Goal: Task Accomplishment & Management: Complete application form

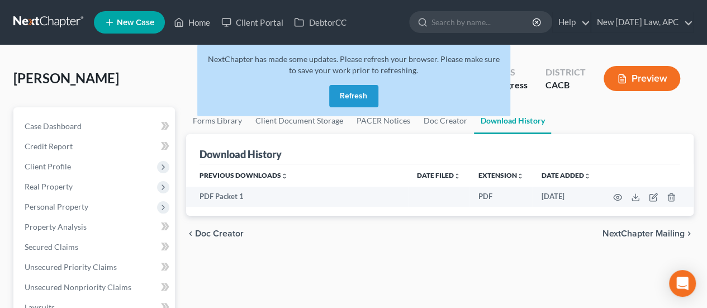
drag, startPoint x: 337, startPoint y: 93, endPoint x: 31, endPoint y: 53, distance: 308.6
click at [337, 93] on button "Refresh" at bounding box center [353, 96] width 49 height 22
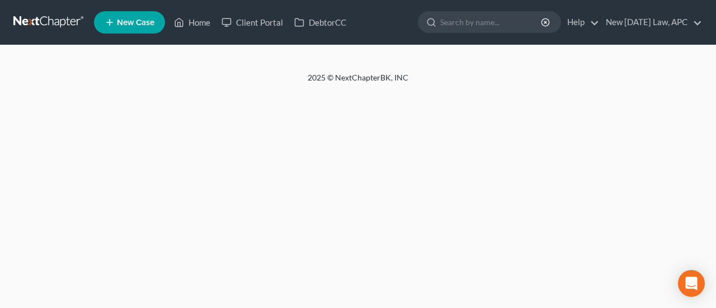
click at [41, 19] on link at bounding box center [49, 22] width 72 height 20
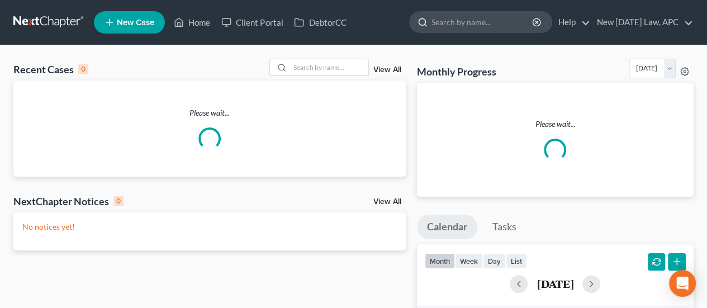
click at [435, 27] on input "search" at bounding box center [483, 22] width 102 height 21
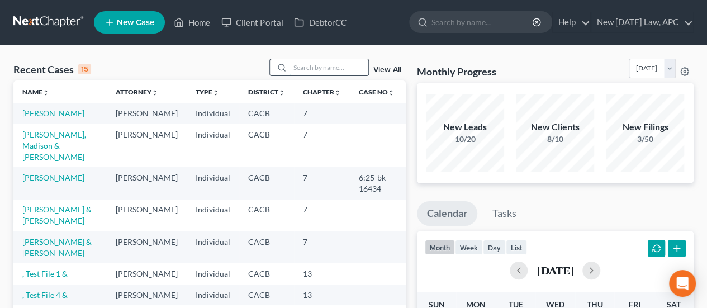
click at [328, 64] on input "search" at bounding box center [329, 67] width 78 height 16
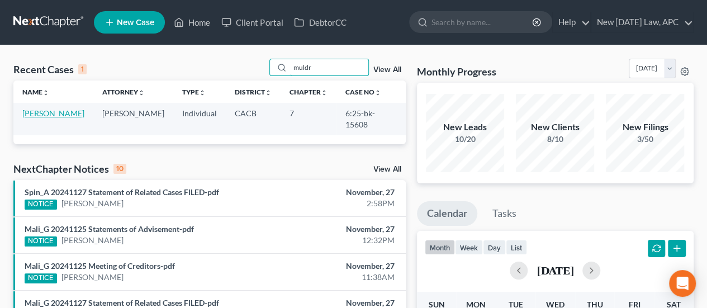
type input "muldr"
click at [64, 116] on link "Muldrow, Steven" at bounding box center [53, 113] width 62 height 10
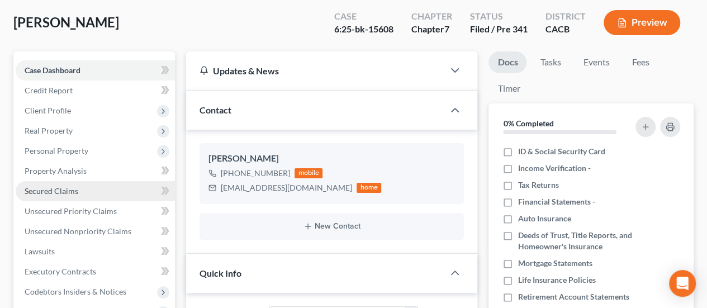
scroll to position [112, 0]
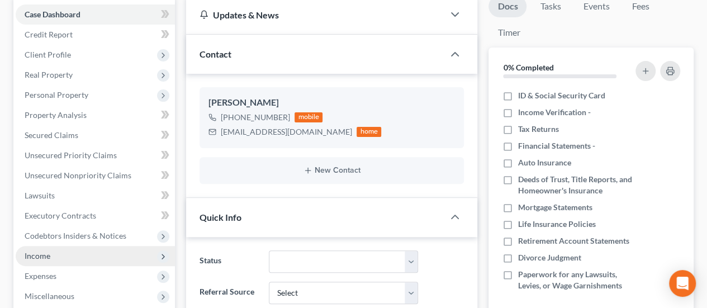
click at [44, 256] on span "Income" at bounding box center [38, 256] width 26 height 10
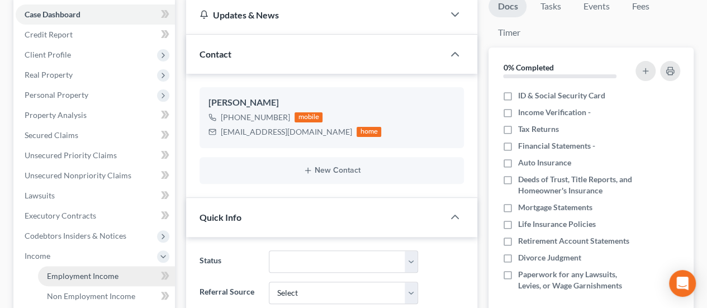
click at [63, 273] on span "Employment Income" at bounding box center [83, 276] width 72 height 10
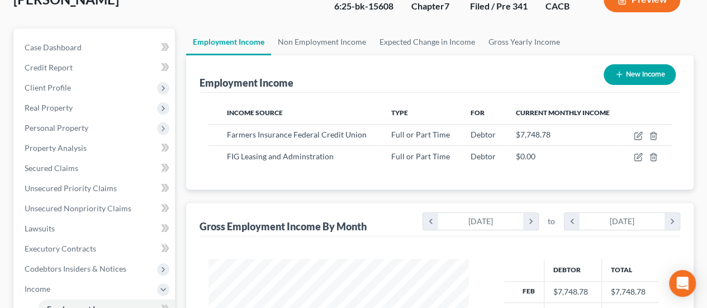
scroll to position [56, 0]
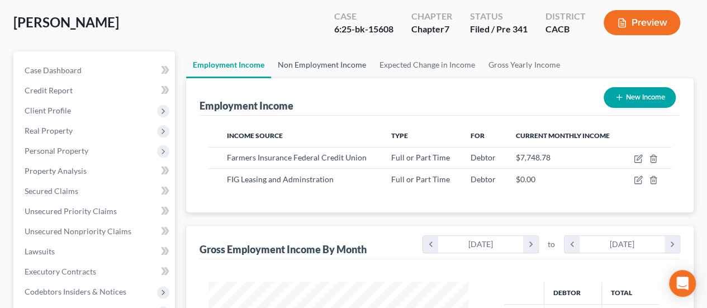
click at [300, 72] on link "Non Employment Income" at bounding box center [322, 64] width 102 height 27
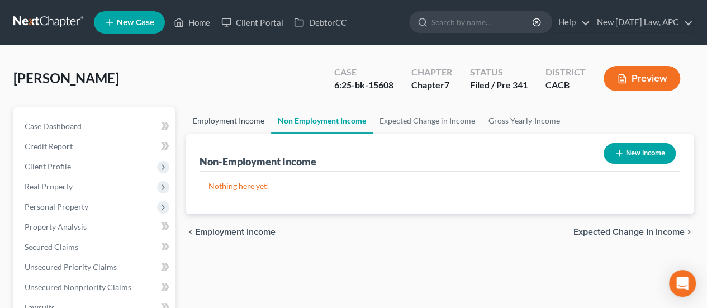
click at [249, 115] on link "Employment Income" at bounding box center [228, 120] width 85 height 27
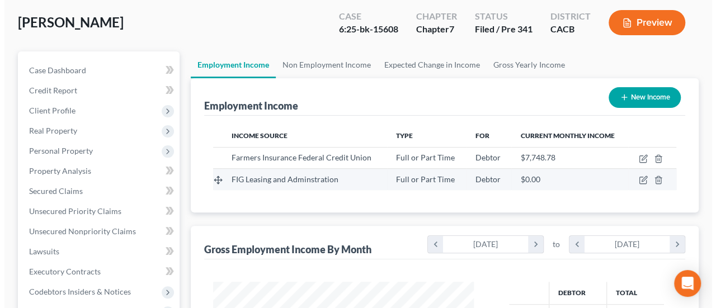
scroll to position [199, 283]
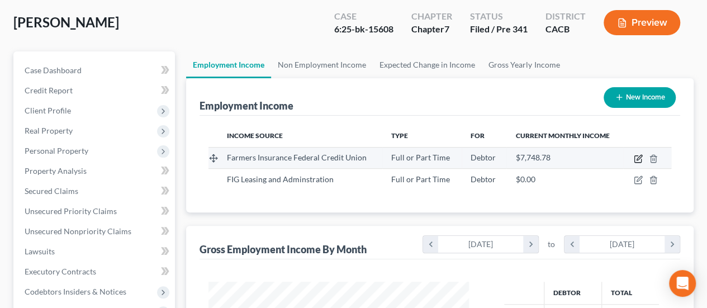
click at [637, 157] on icon "button" at bounding box center [638, 158] width 9 height 9
select select "0"
select select "4"
select select "2"
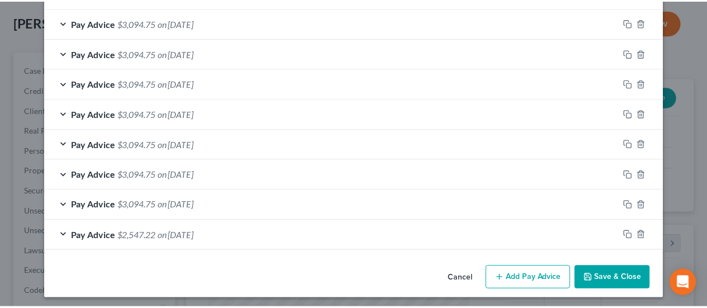
scroll to position [583, 0]
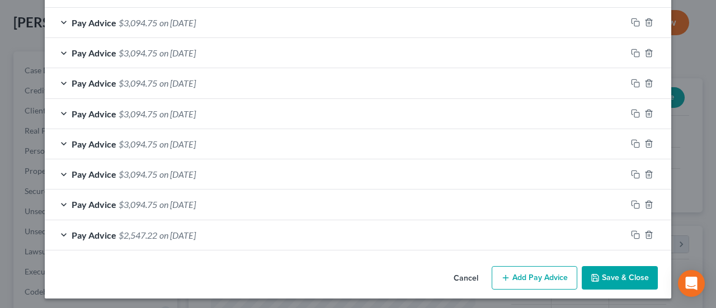
click at [465, 272] on button "Cancel" at bounding box center [466, 278] width 42 height 22
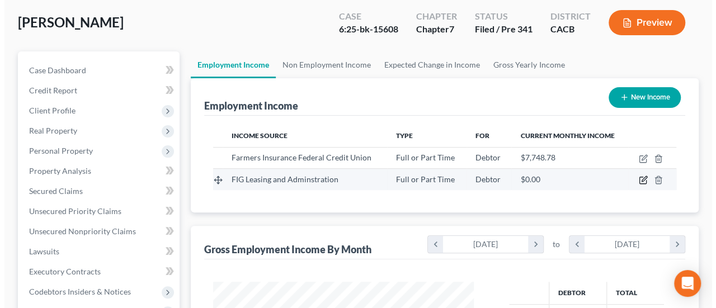
scroll to position [168, 0]
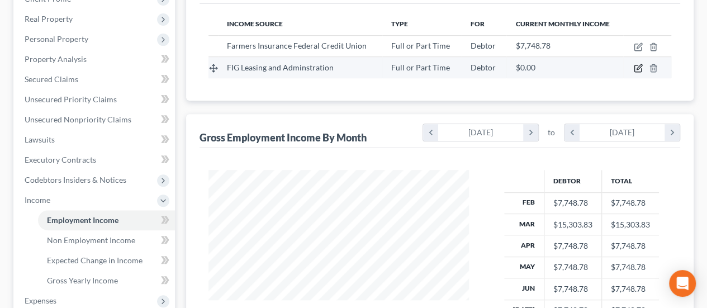
click at [638, 72] on icon "button" at bounding box center [638, 68] width 7 height 7
select select "0"
select select "4"
select select "0"
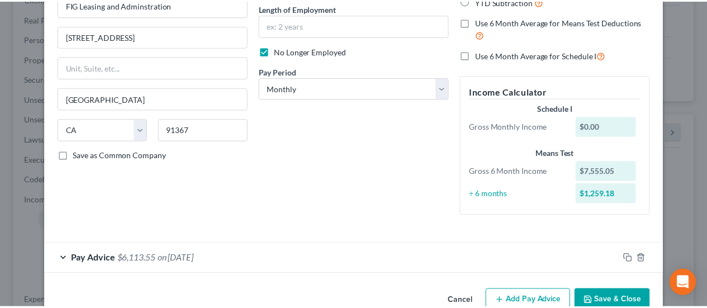
scroll to position [138, 0]
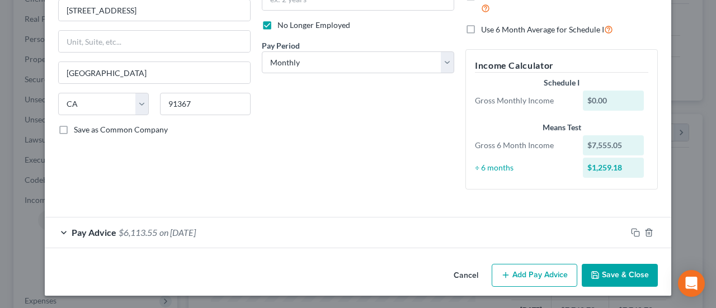
click at [472, 276] on button "Cancel" at bounding box center [466, 276] width 42 height 22
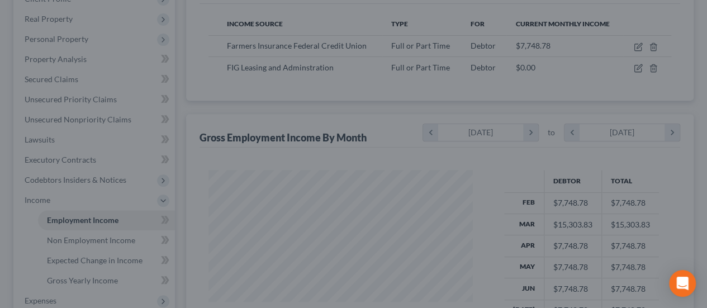
scroll to position [0, 0]
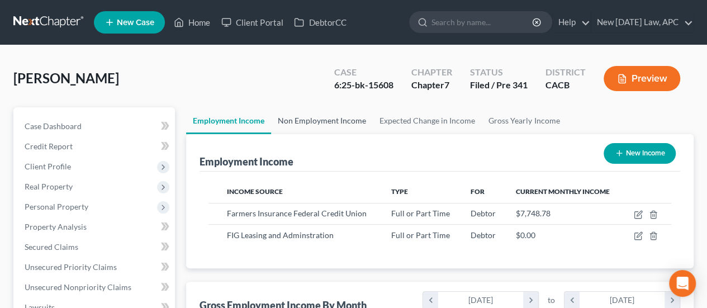
click at [300, 123] on link "Non Employment Income" at bounding box center [322, 120] width 102 height 27
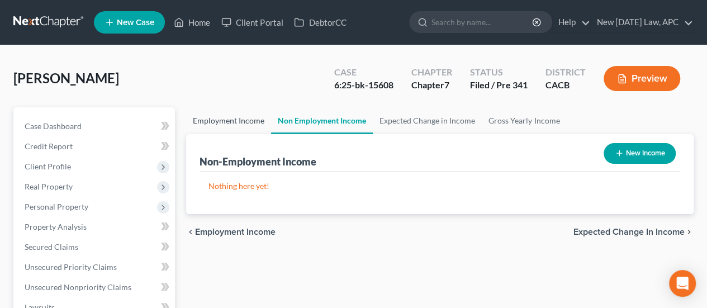
click at [229, 127] on link "Employment Income" at bounding box center [228, 120] width 85 height 27
